Goal: Transaction & Acquisition: Purchase product/service

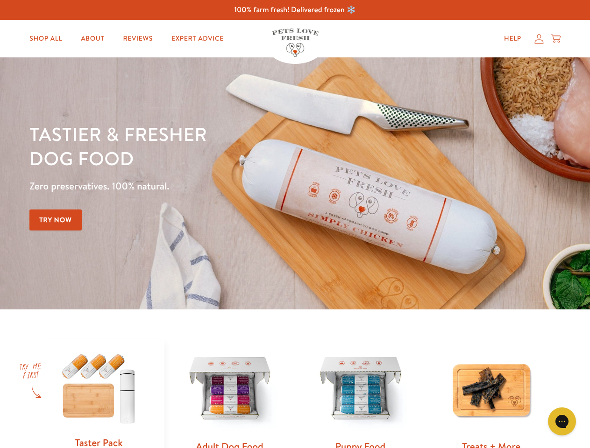
click at [295, 224] on div "Tastier & fresher dog food Zero preservatives. 100% natural. Try Now" at bounding box center [206, 183] width 354 height 123
click at [562, 422] on icon "Gorgias live chat" at bounding box center [561, 421] width 9 height 9
